Goal: Task Accomplishment & Management: Complete application form

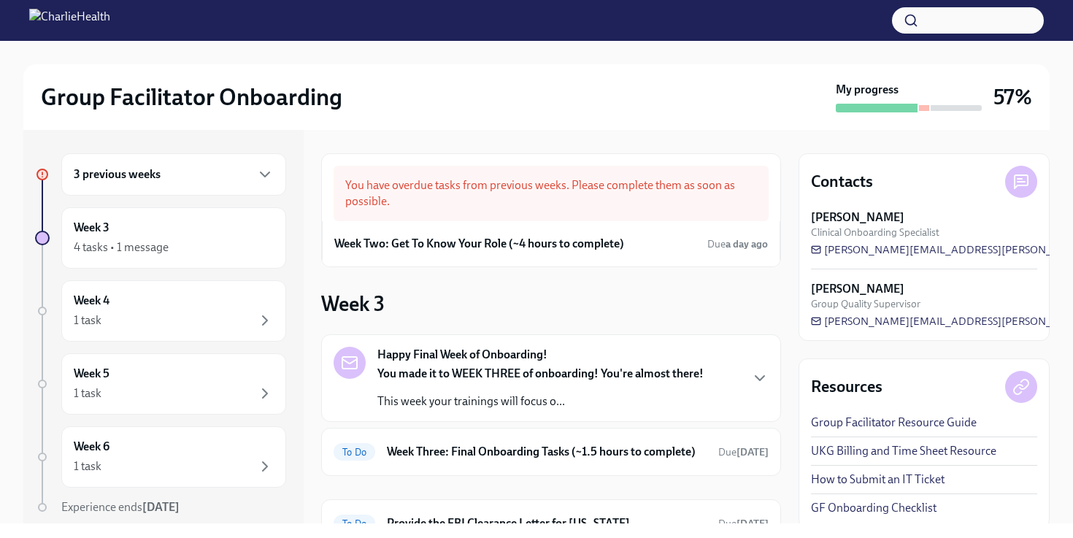
scroll to position [26, 0]
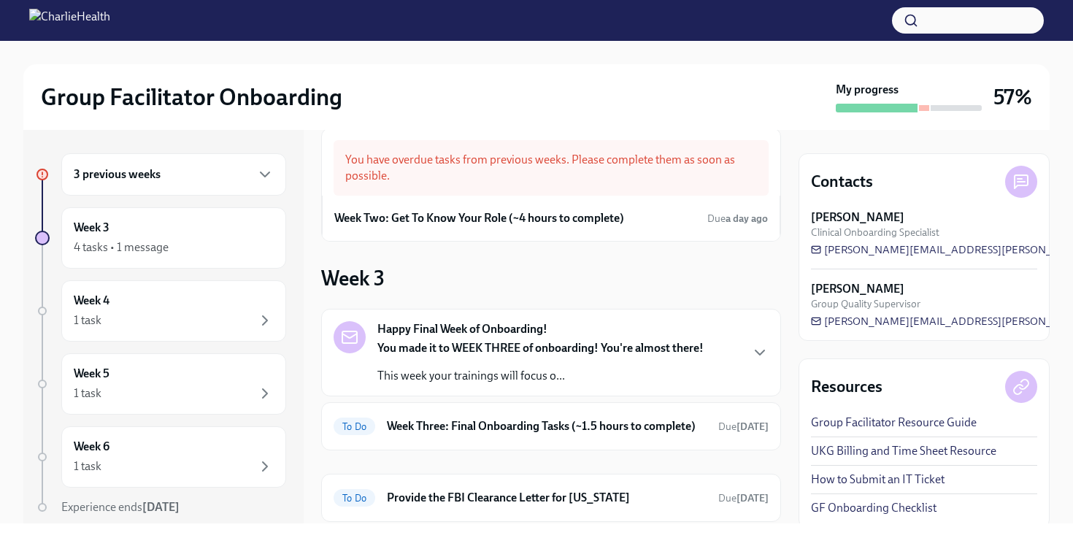
click at [136, 177] on h6 "3 previous weeks" at bounding box center [117, 174] width 87 height 16
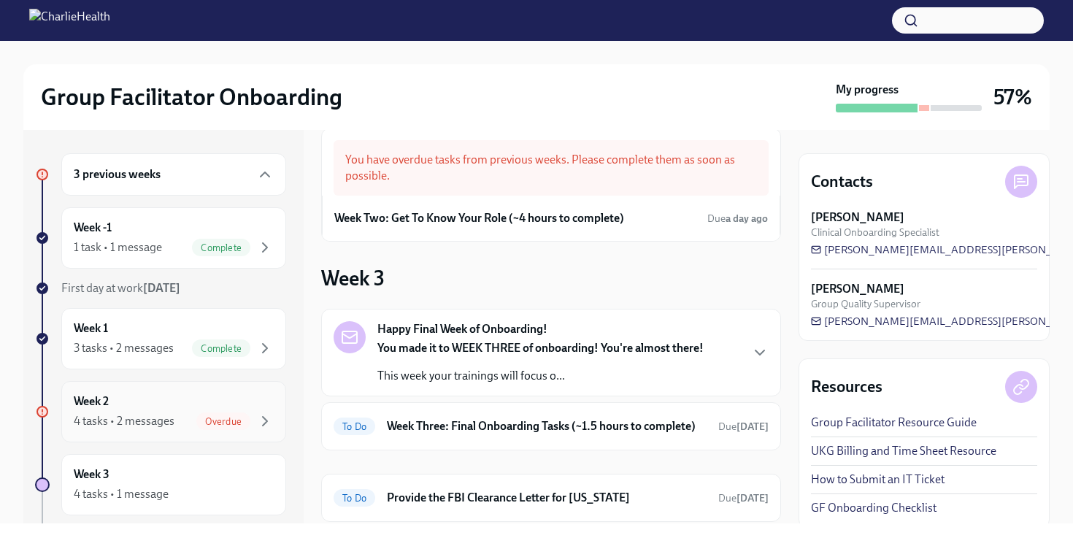
click at [128, 406] on div "Week 2 4 tasks • 2 messages Overdue" at bounding box center [174, 411] width 200 height 36
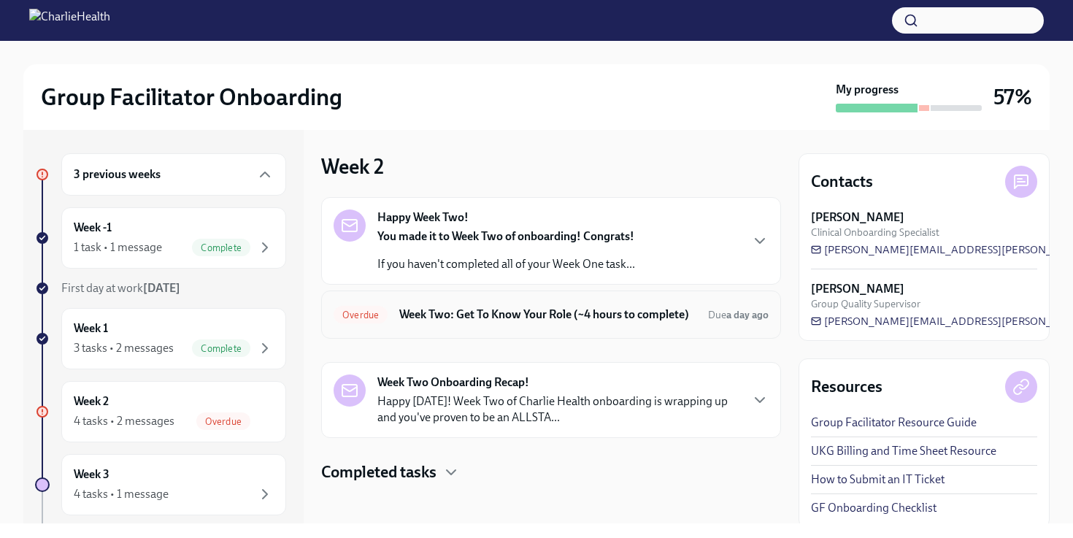
scroll to position [7, 0]
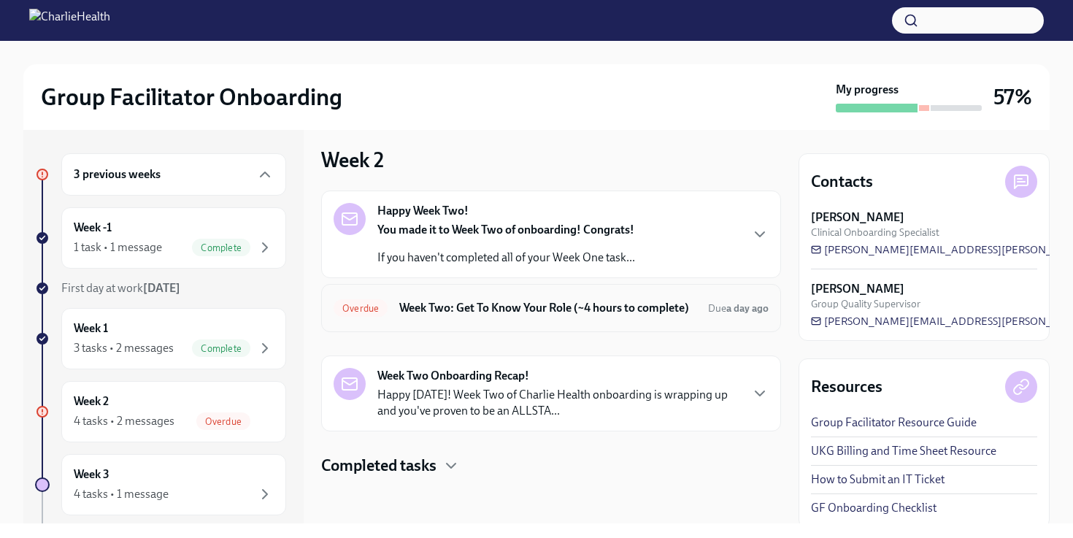
click at [373, 305] on span "Overdue" at bounding box center [361, 308] width 54 height 11
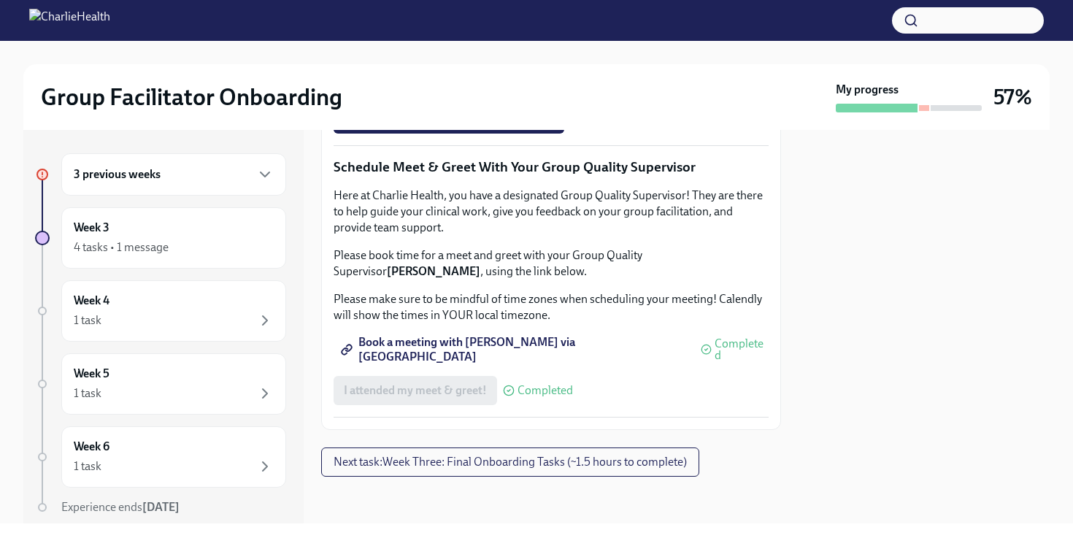
scroll to position [1263, 0]
click at [460, 126] on span "I attended TWO group observation hours!" at bounding box center [449, 119] width 210 height 15
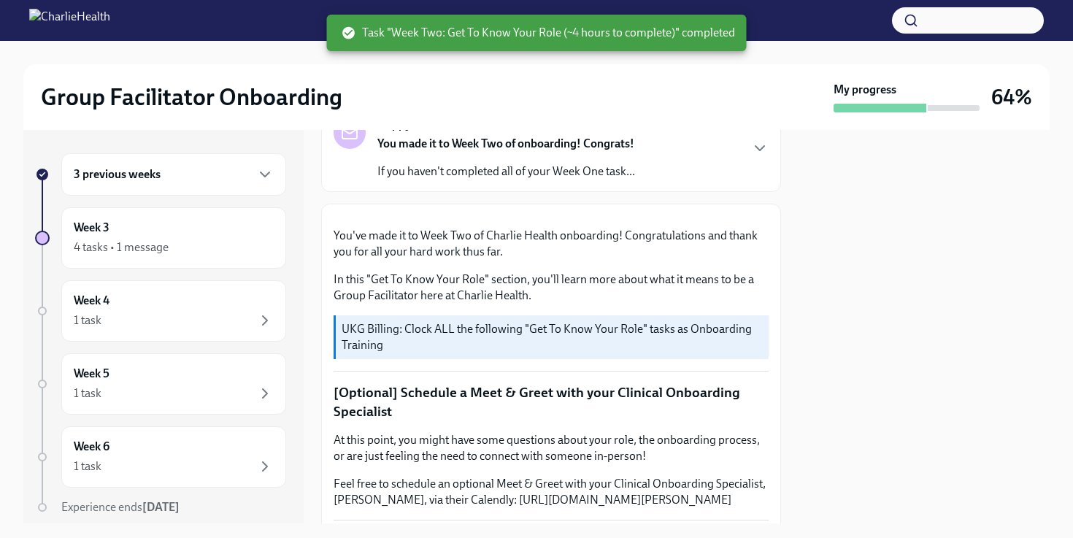
scroll to position [0, 0]
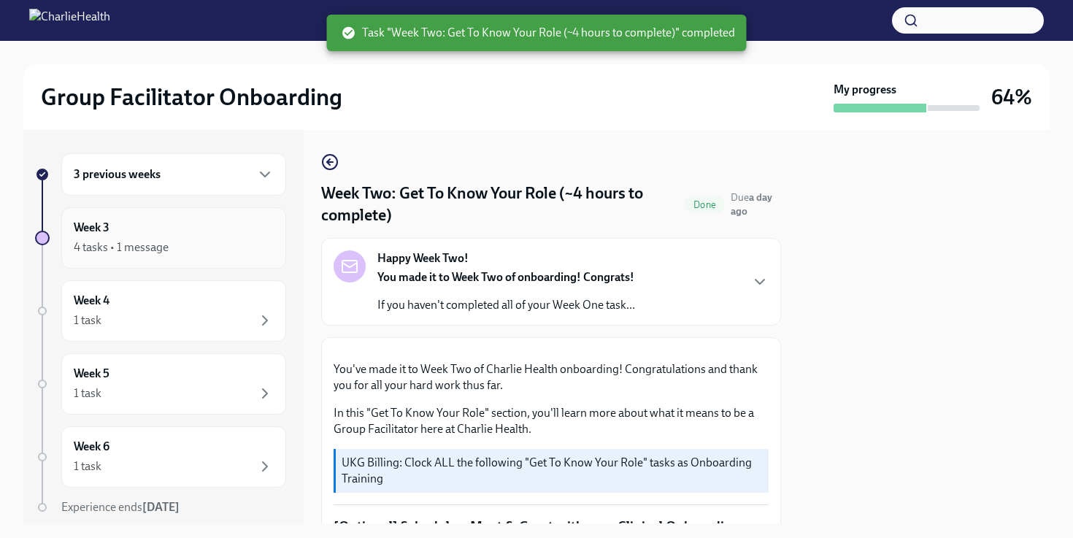
click at [258, 244] on icon "button" at bounding box center [265, 248] width 18 height 18
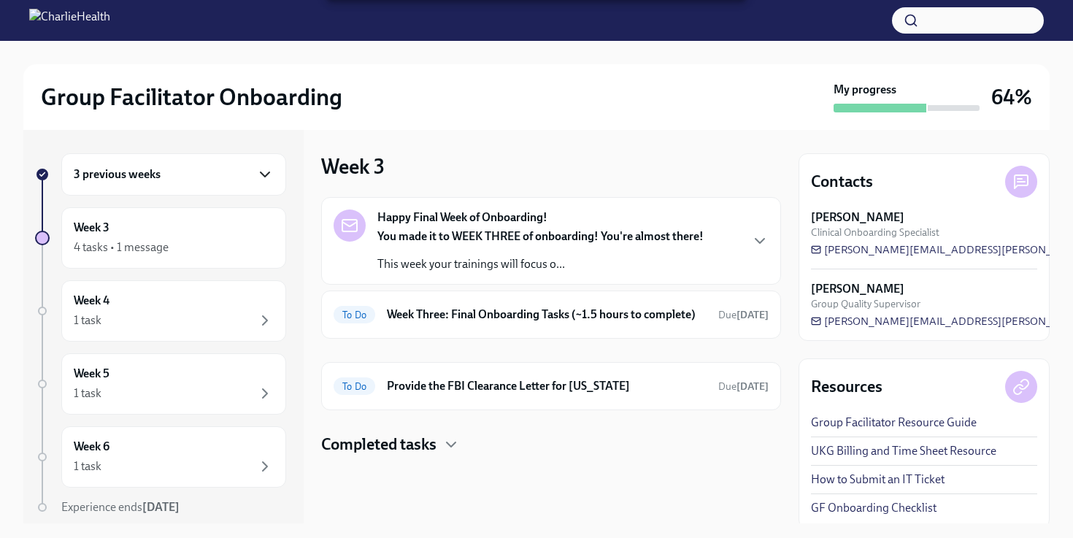
click at [266, 180] on icon "button" at bounding box center [265, 175] width 18 height 18
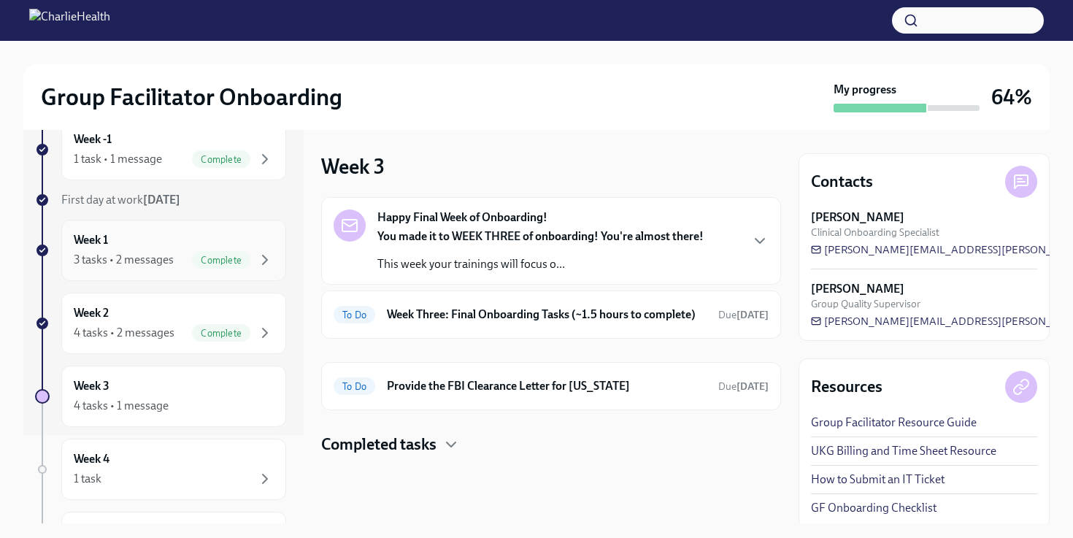
scroll to position [100, 0]
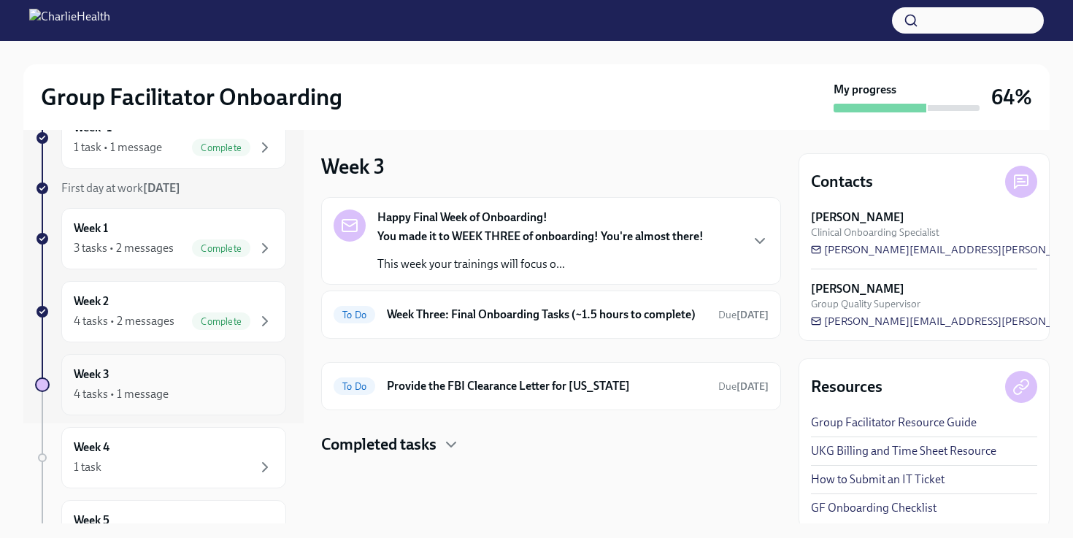
click at [159, 371] on div "Week 3 4 tasks • 1 message" at bounding box center [174, 384] width 200 height 36
click at [413, 444] on h4 "Completed tasks" at bounding box center [378, 445] width 115 height 22
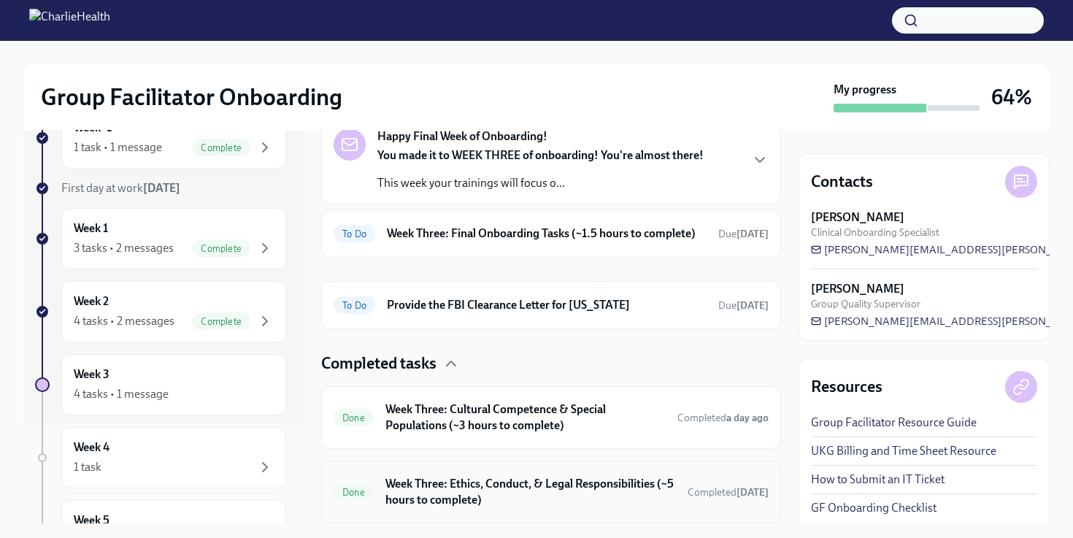
scroll to position [52, 0]
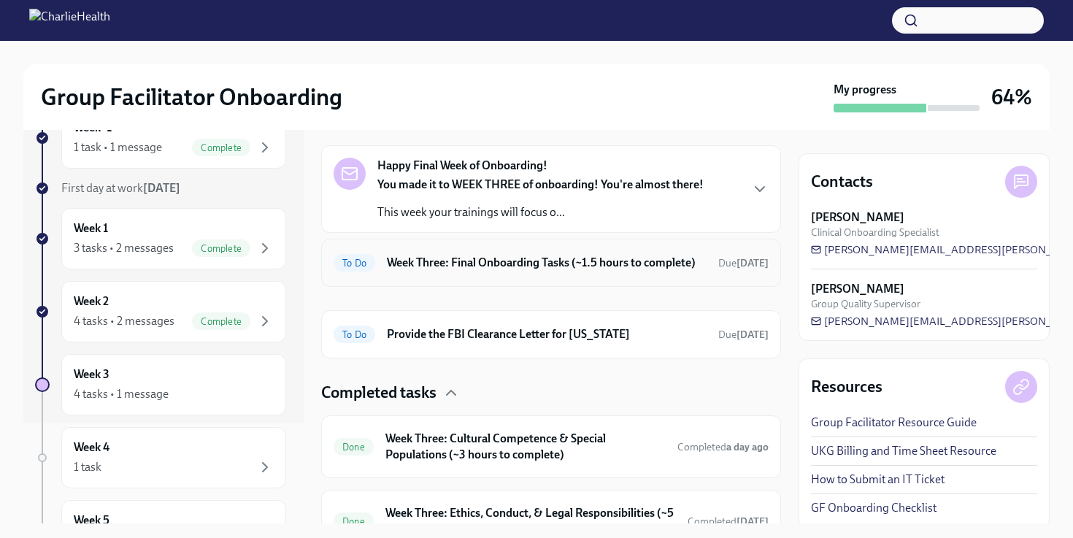
click at [517, 264] on h6 "Week Three: Final Onboarding Tasks (~1.5 hours to complete)" at bounding box center [547, 263] width 320 height 16
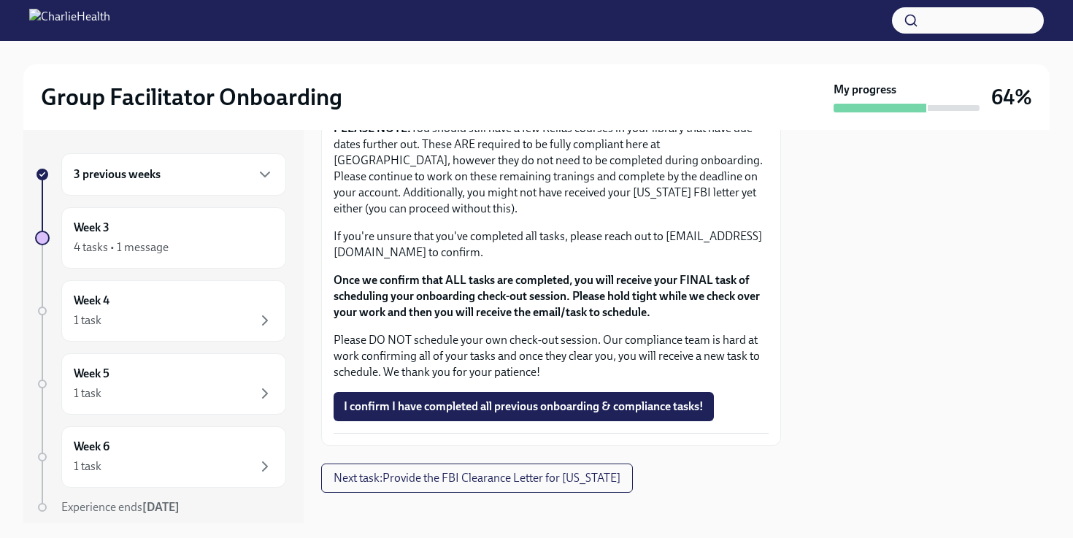
scroll to position [1267, 0]
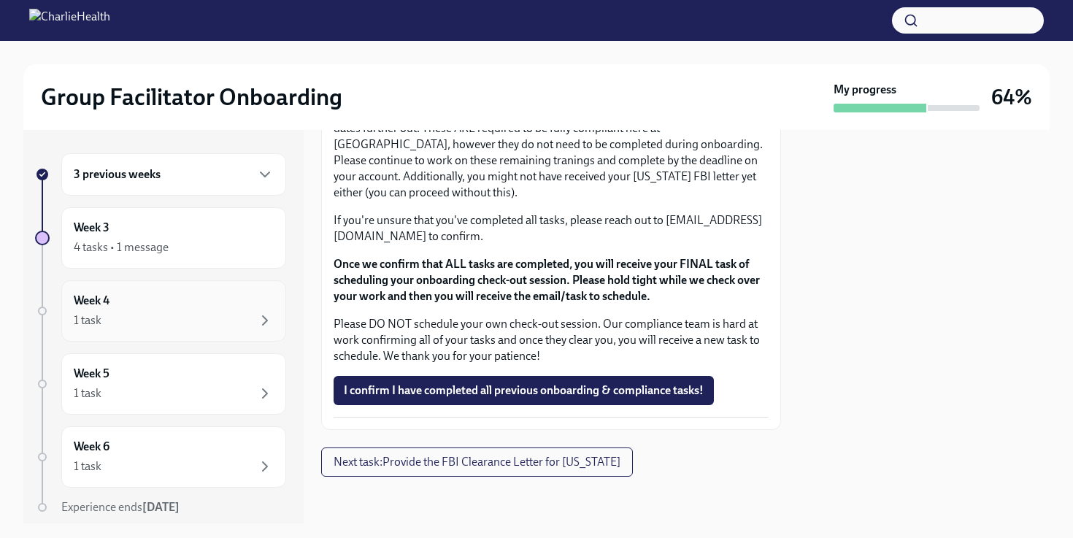
click at [188, 307] on div "Week 4 1 task" at bounding box center [174, 311] width 200 height 36
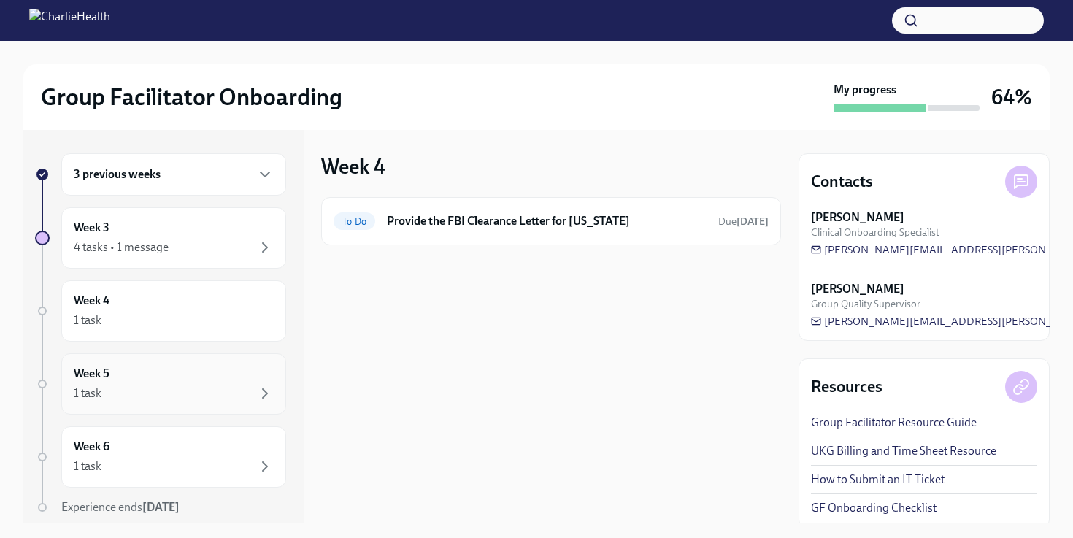
click at [160, 369] on div "Week 5 1 task" at bounding box center [174, 384] width 200 height 36
click at [150, 466] on div "1 task" at bounding box center [174, 467] width 200 height 18
click at [150, 328] on div "1 task" at bounding box center [174, 321] width 200 height 18
click at [163, 255] on div "4 tasks • 1 message" at bounding box center [174, 248] width 200 height 18
